Goal: Task Accomplishment & Management: Complete application form

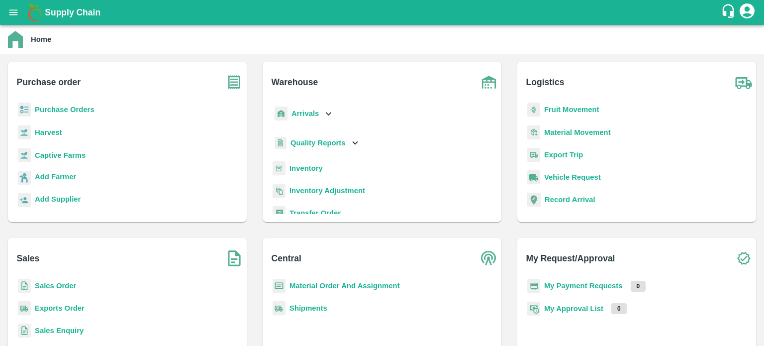
click at [56, 107] on b "Purchase Orders" at bounding box center [65, 109] width 60 height 8
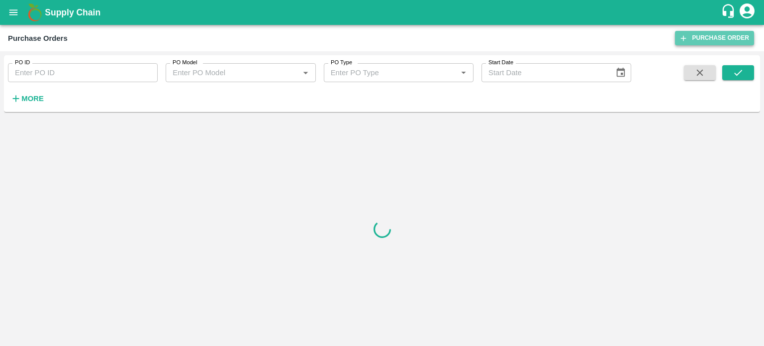
click at [720, 37] on link "Purchase Order" at bounding box center [714, 38] width 79 height 14
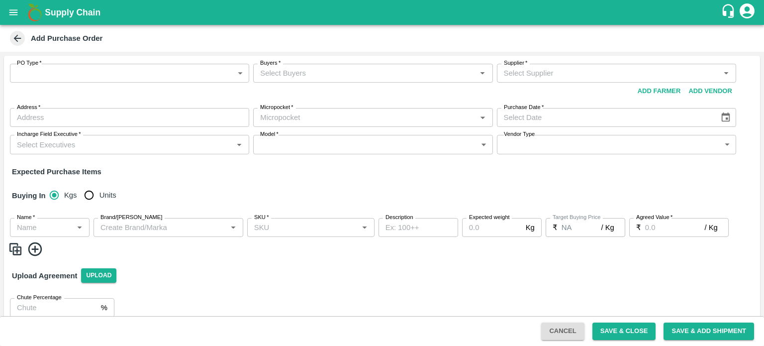
click at [205, 187] on div "Buying In Kgs Units" at bounding box center [382, 195] width 756 height 29
click at [217, 78] on body "Supply Chain Add Purchase Order PO Type   * ​ PO Type Buyers   * Buyers   * Sup…" at bounding box center [382, 173] width 764 height 346
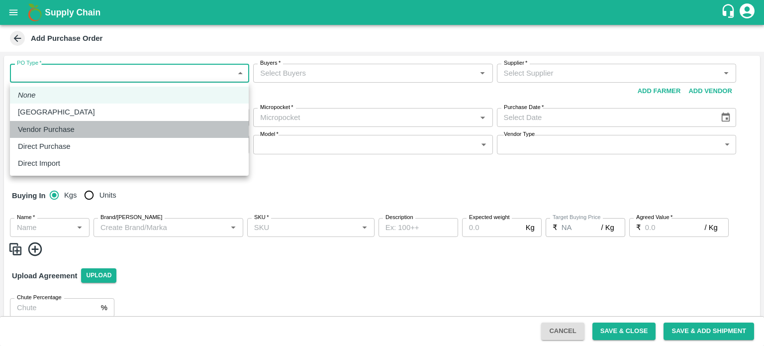
click at [162, 131] on div "Vendor Purchase" at bounding box center [129, 129] width 223 height 11
type input "2"
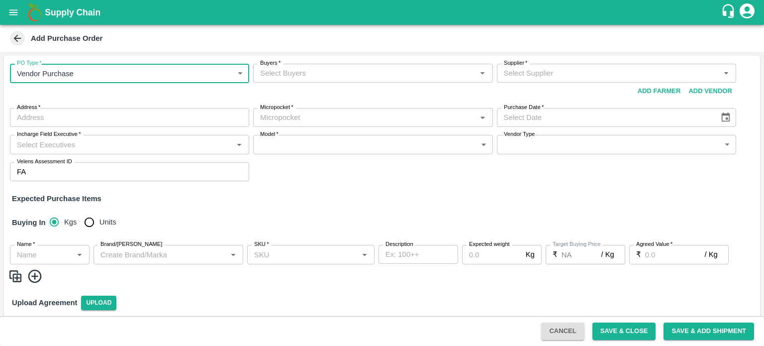
click at [370, 71] on input "Buyers   *" at bounding box center [364, 73] width 217 height 13
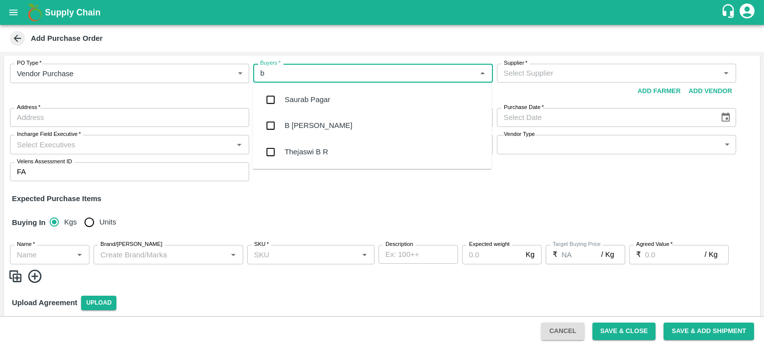
type input "b c"
click at [272, 97] on input "checkbox" at bounding box center [271, 100] width 20 height 20
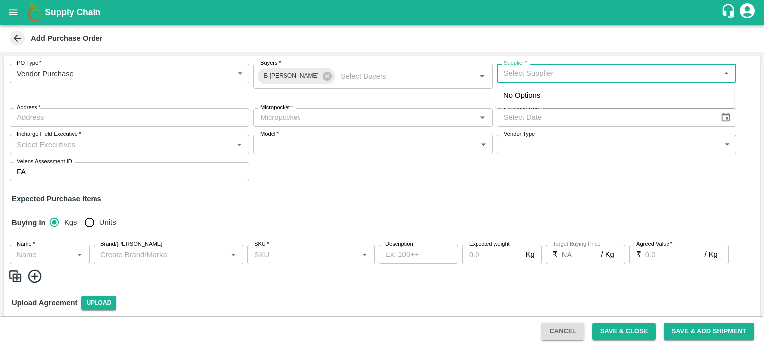
click at [549, 74] on input "Supplier   *" at bounding box center [608, 73] width 217 height 13
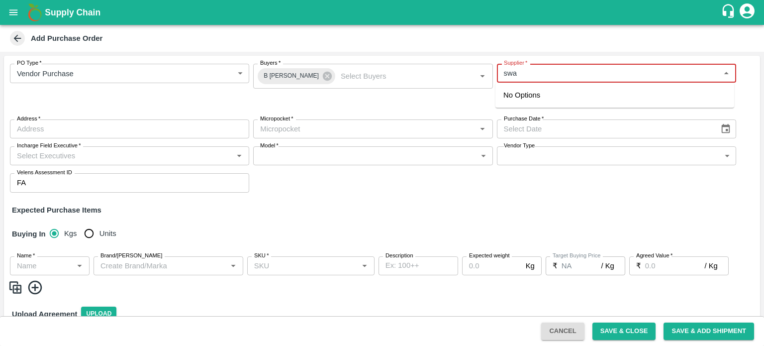
type input "swa"
type input "a"
click at [583, 96] on div "SWAANUSH FRUIT-KOYAMBEDU, [GEOGRAPHIC_DATA]-8939024999(Supplier)" at bounding box center [614, 101] width 223 height 22
type input "SWAANUSH FRUIT-KOYAMBEDU, [GEOGRAPHIC_DATA]-8939024999(Supplier)"
type input "[GEOGRAPHIC_DATA], [GEOGRAPHIC_DATA], [GEOGRAPHIC_DATA], [GEOGRAPHIC_DATA]"
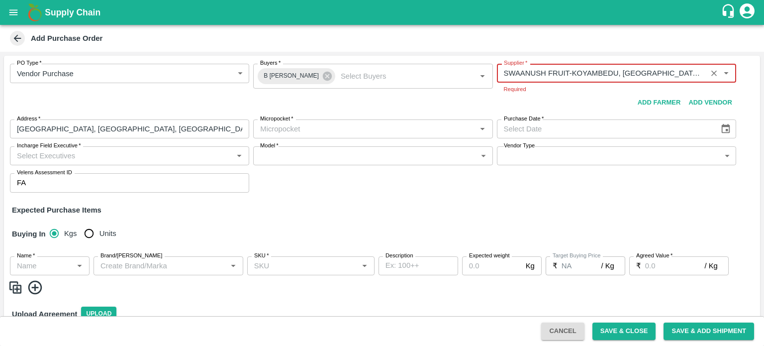
type input "SWAANUSH FRUIT-KOYAMBEDU, [GEOGRAPHIC_DATA]-8939024999(Supplier)"
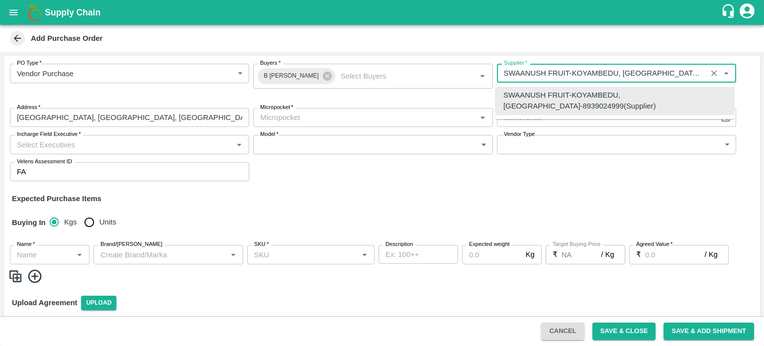
click at [682, 72] on input "Supplier   *" at bounding box center [602, 73] width 204 height 13
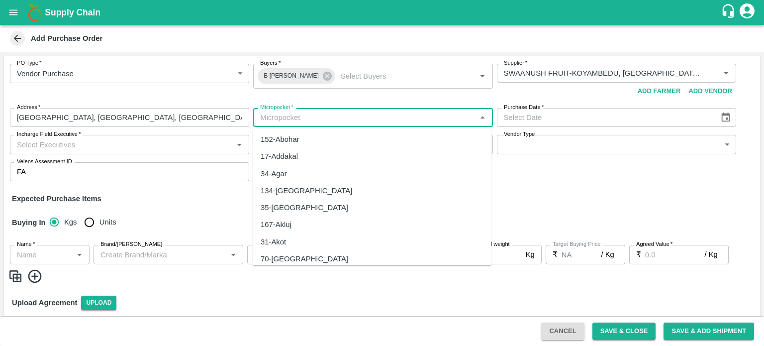
click at [288, 117] on input "Micropocket   *" at bounding box center [364, 117] width 217 height 13
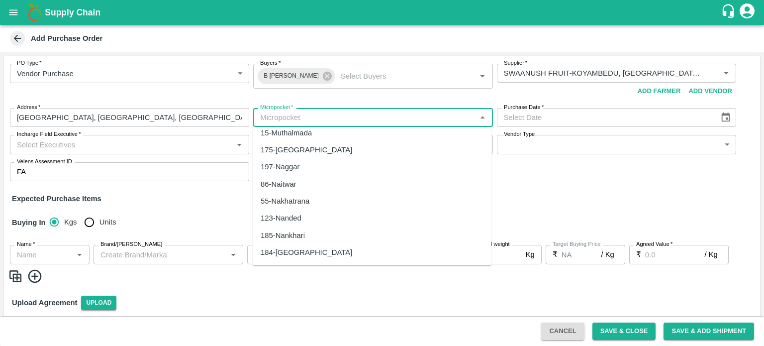
scroll to position [1863, 0]
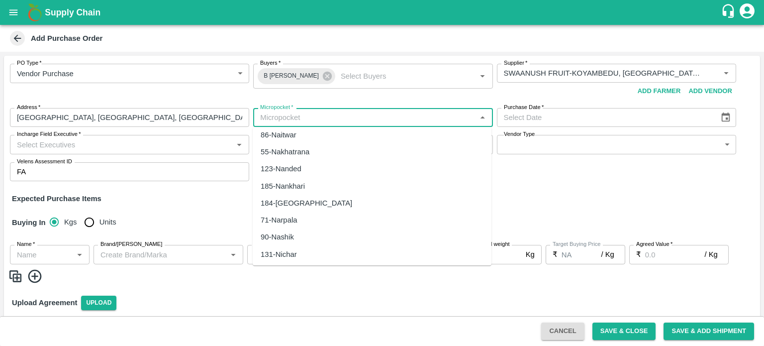
type input "DD/MM/YYYY"
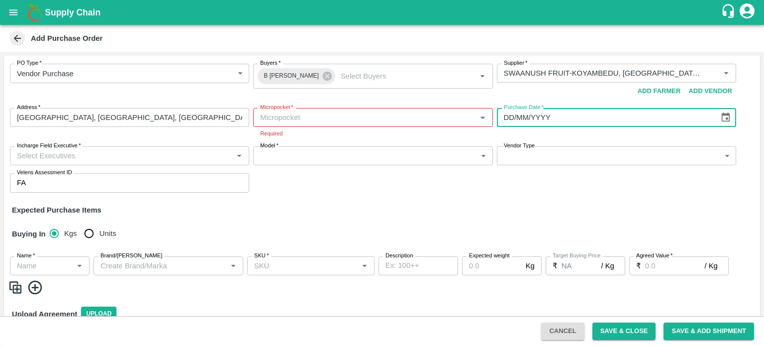
click at [582, 116] on input "DD/MM/YYYY" at bounding box center [604, 117] width 215 height 19
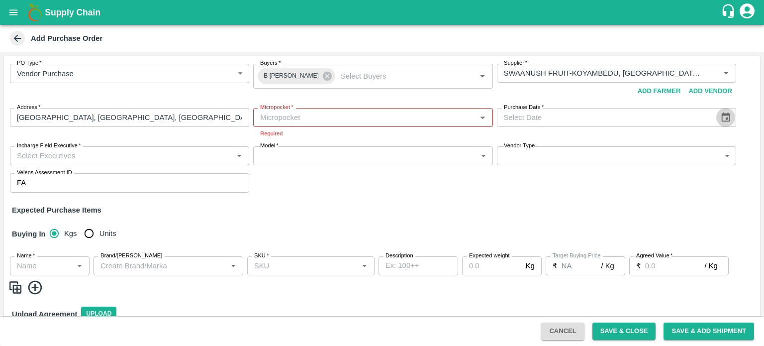
click at [723, 116] on icon "Choose date" at bounding box center [725, 117] width 11 height 11
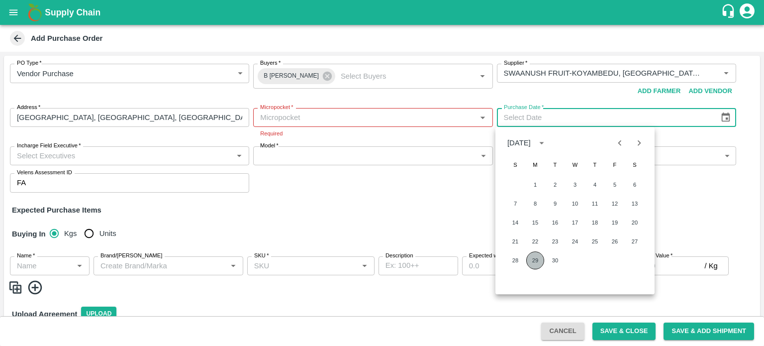
click at [532, 260] on button "29" at bounding box center [535, 260] width 18 height 18
type input "[DATE]"
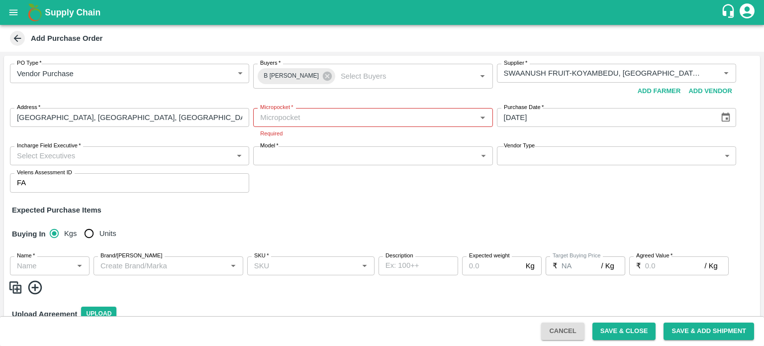
click at [89, 157] on input "Incharge Field Executive   *" at bounding box center [121, 155] width 217 height 13
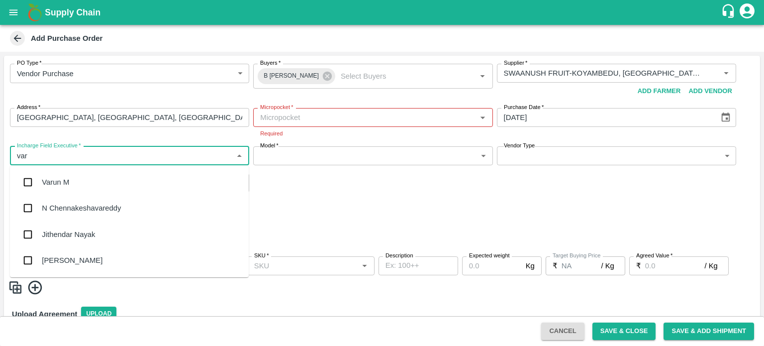
type input "varu"
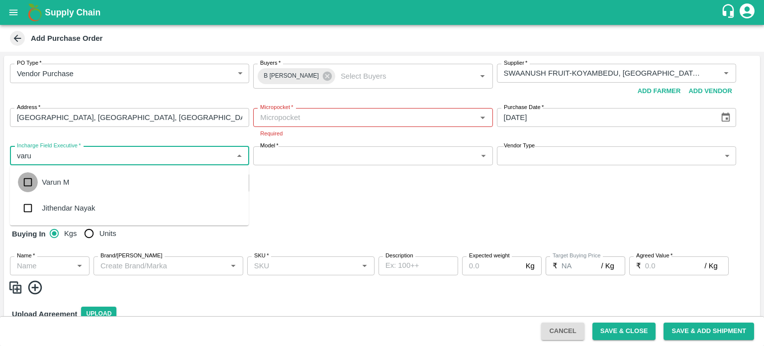
click at [21, 176] on input "checkbox" at bounding box center [28, 182] width 20 height 20
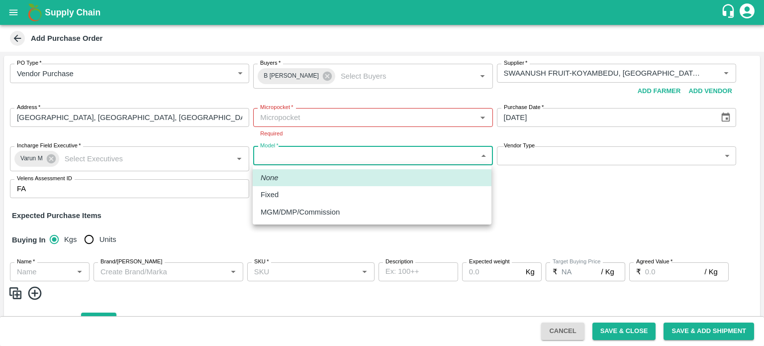
click at [339, 150] on body "Supply Chain Add Purchase Order PO Type   * Vendor Purchase 2 PO Type Buyers   …" at bounding box center [382, 173] width 764 height 346
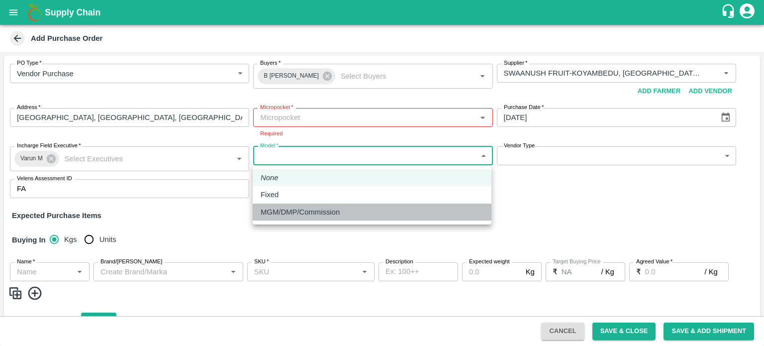
click at [312, 208] on p "MGM/DMP/Commission" at bounding box center [300, 211] width 79 height 11
type input "Commision"
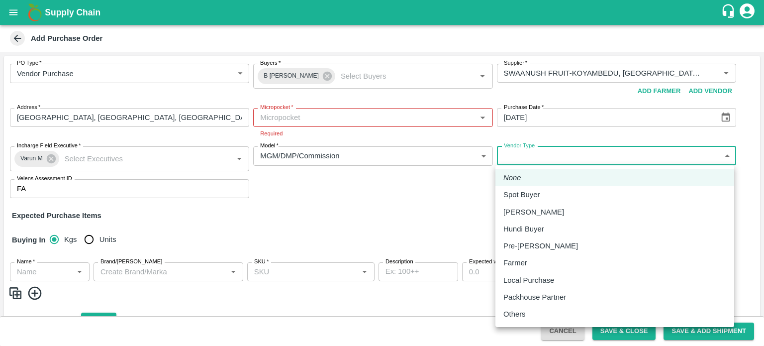
click at [550, 161] on body "Supply Chain Add Purchase Order PO Type   * Vendor Purchase 2 PO Type Buyers   …" at bounding box center [382, 173] width 764 height 346
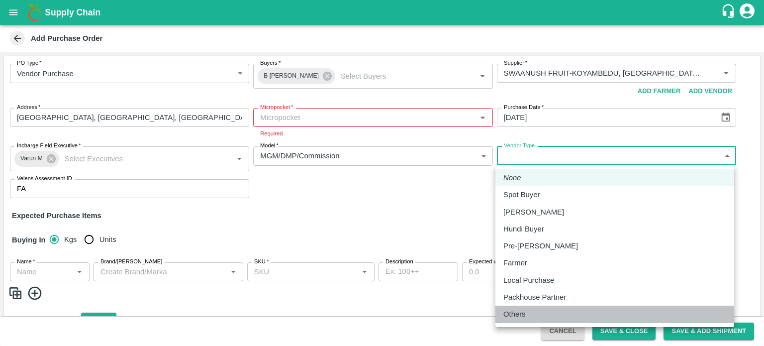
click at [531, 312] on div "Others" at bounding box center [614, 313] width 223 height 11
type input "OTHER"
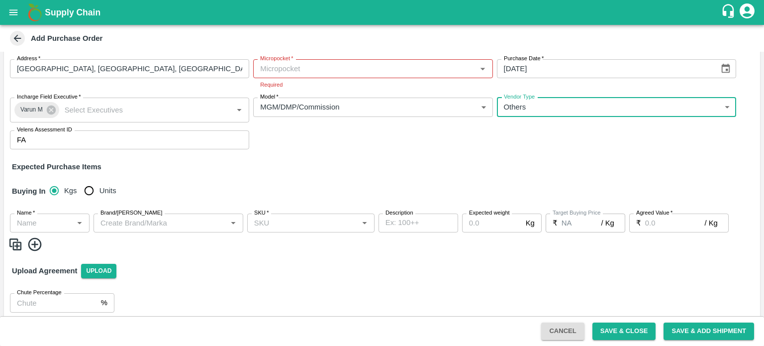
scroll to position [50, 0]
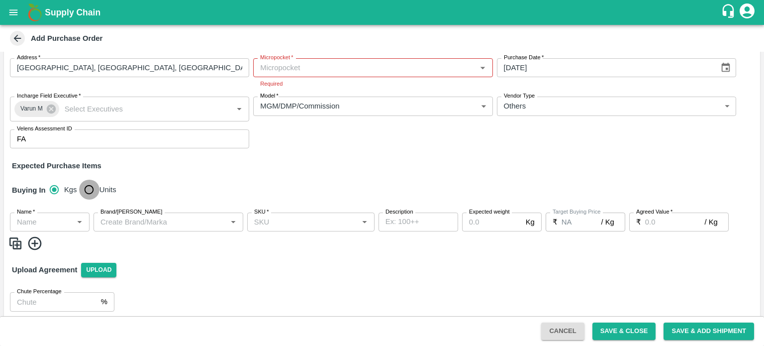
click at [90, 189] on input "Units" at bounding box center [89, 190] width 20 height 20
radio input "true"
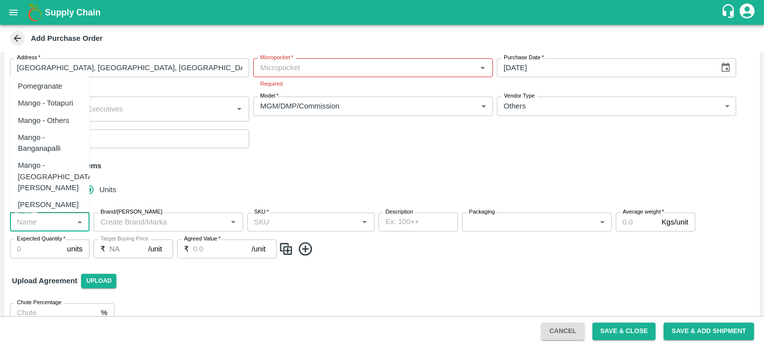
click at [48, 222] on input "Name   *" at bounding box center [41, 221] width 57 height 13
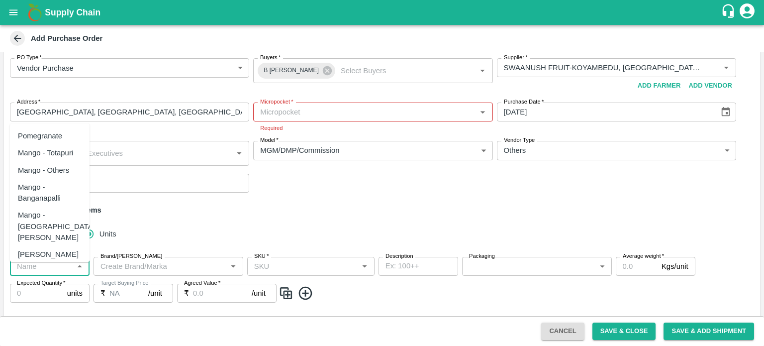
scroll to position [0, 0]
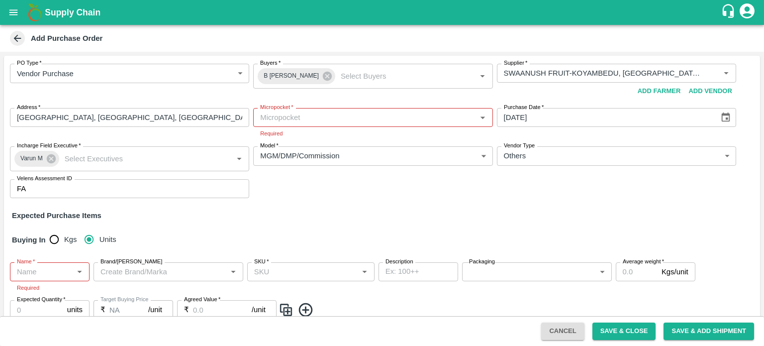
click at [163, 243] on div "Buying In Kgs Units" at bounding box center [382, 239] width 756 height 29
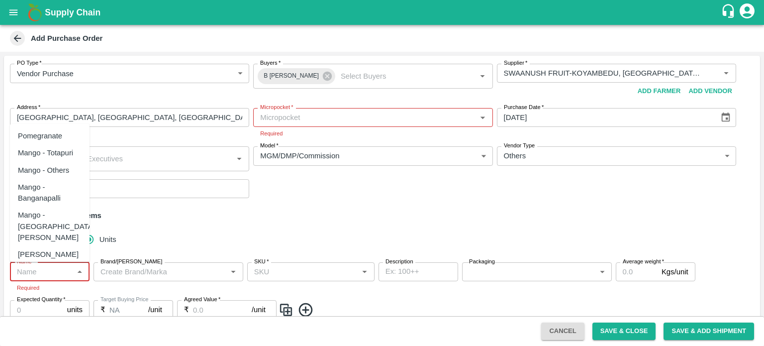
click at [52, 270] on input "Name   *" at bounding box center [41, 271] width 57 height 13
click at [26, 275] on input "Name   *" at bounding box center [41, 271] width 57 height 13
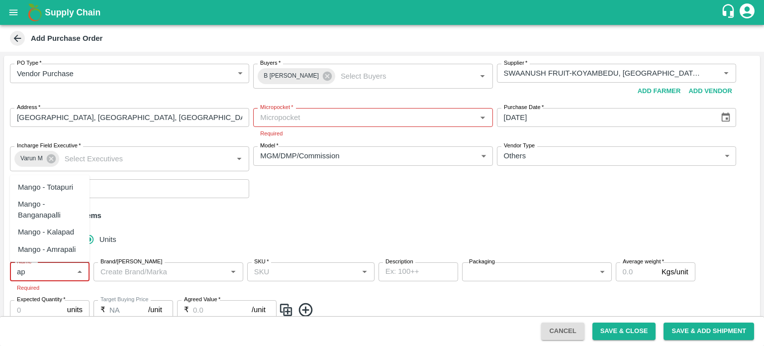
type input "ap"
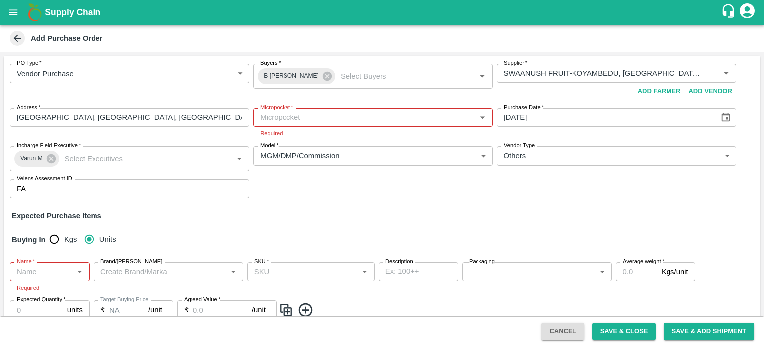
click at [175, 218] on div "Expected Purchase Items" at bounding box center [382, 215] width 740 height 11
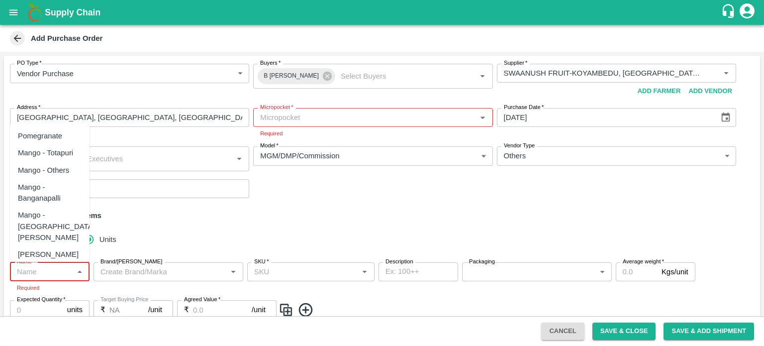
click at [59, 273] on input "Name   *" at bounding box center [41, 271] width 57 height 13
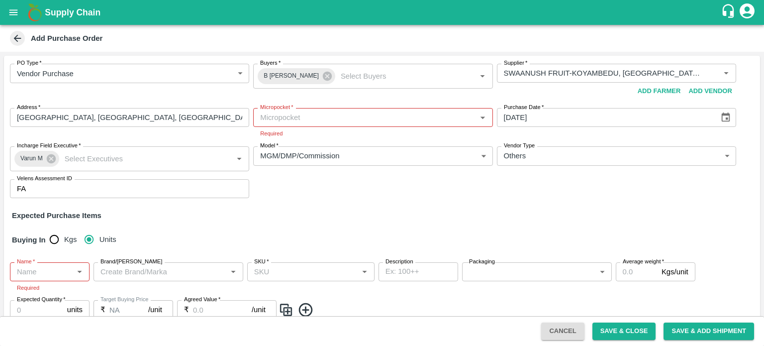
click at [337, 191] on div "PO Type   * Vendor Purchase 2 PO Type Buyers   * B [PERSON_NAME] Buyers   * Sup…" at bounding box center [382, 131] width 756 height 150
click at [474, 211] on div "Expected Purchase Items" at bounding box center [382, 215] width 740 height 11
click at [294, 229] on div "Buying In Kgs Units" at bounding box center [382, 239] width 756 height 29
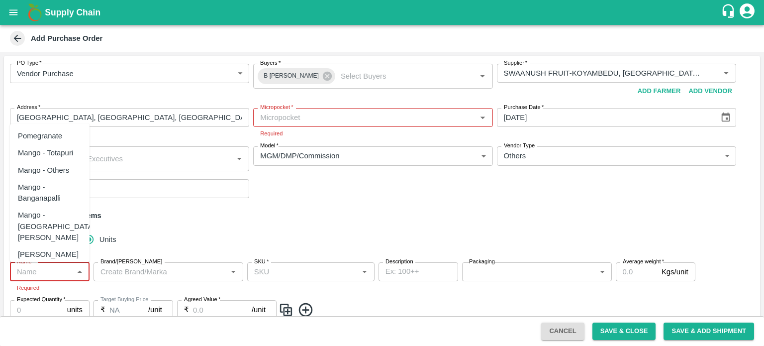
click at [64, 270] on input "Name   *" at bounding box center [41, 271] width 57 height 13
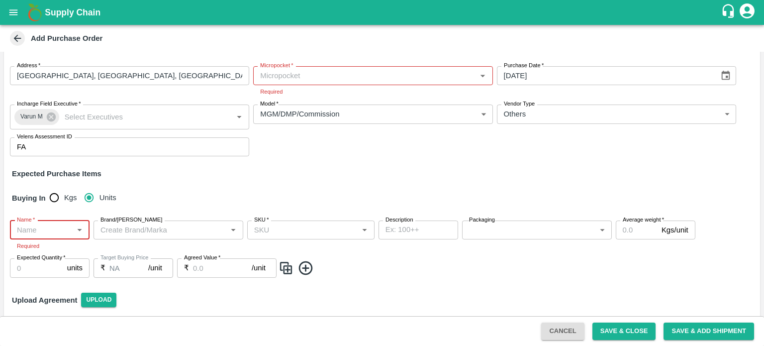
scroll to position [79, 0]
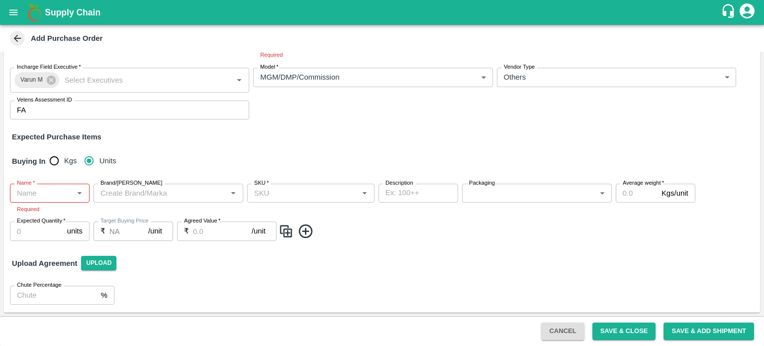
click at [268, 137] on div "Expected Purchase Items" at bounding box center [382, 136] width 740 height 11
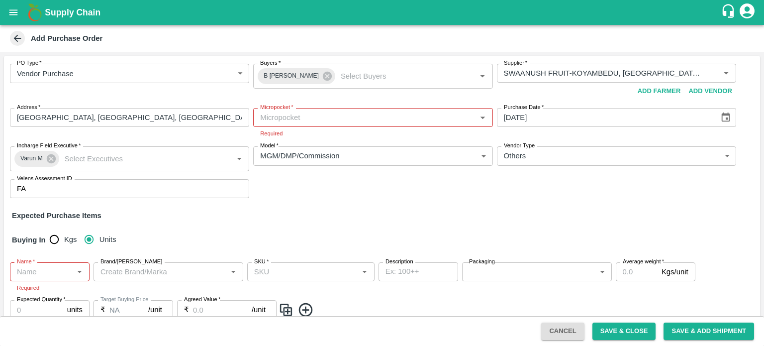
click at [18, 39] on icon at bounding box center [17, 38] width 11 height 11
